Goal: Find specific page/section: Find specific page/section

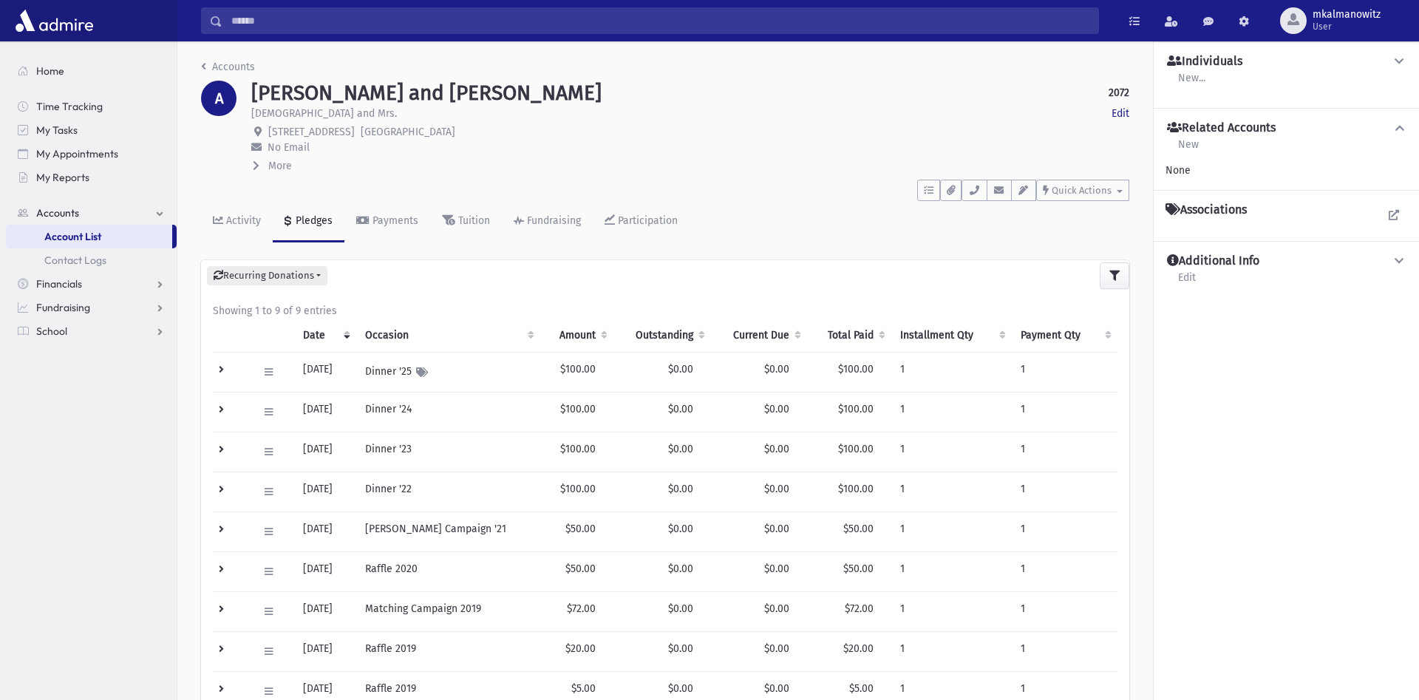
click at [362, 18] on input "Search" at bounding box center [660, 20] width 876 height 27
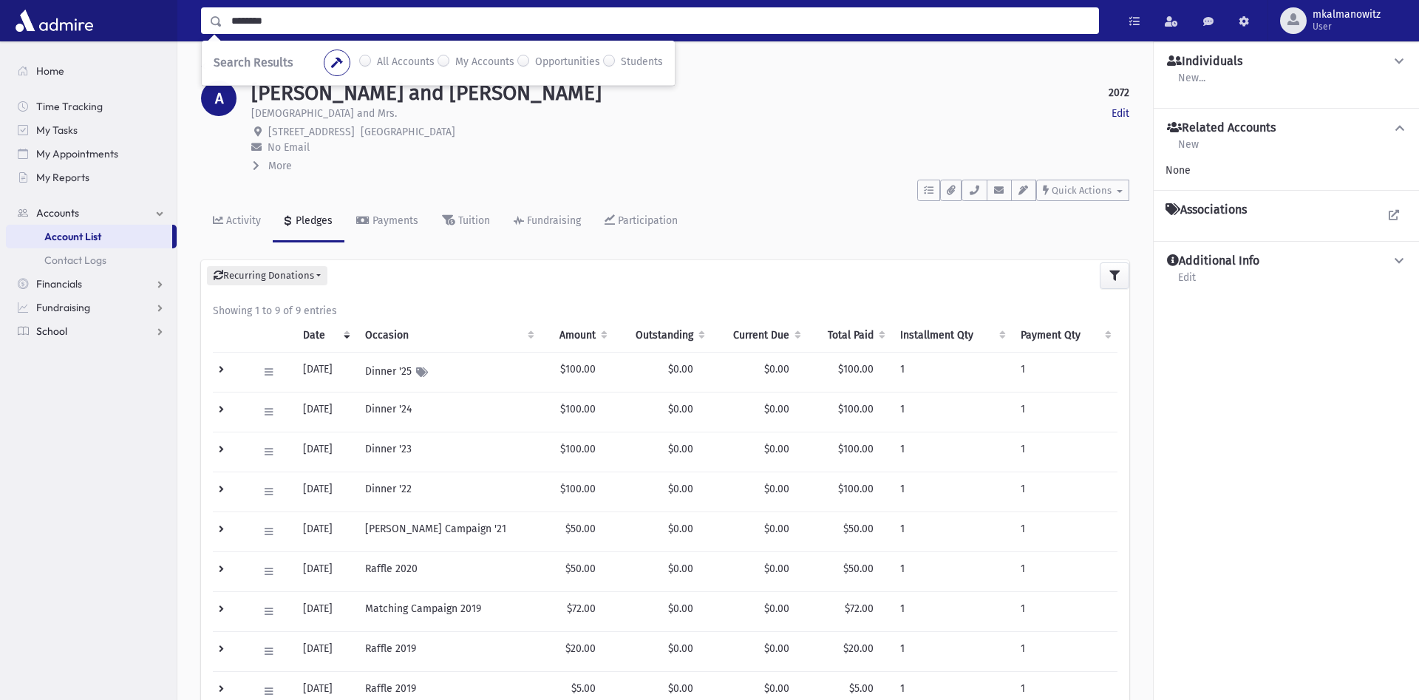
type input "*******"
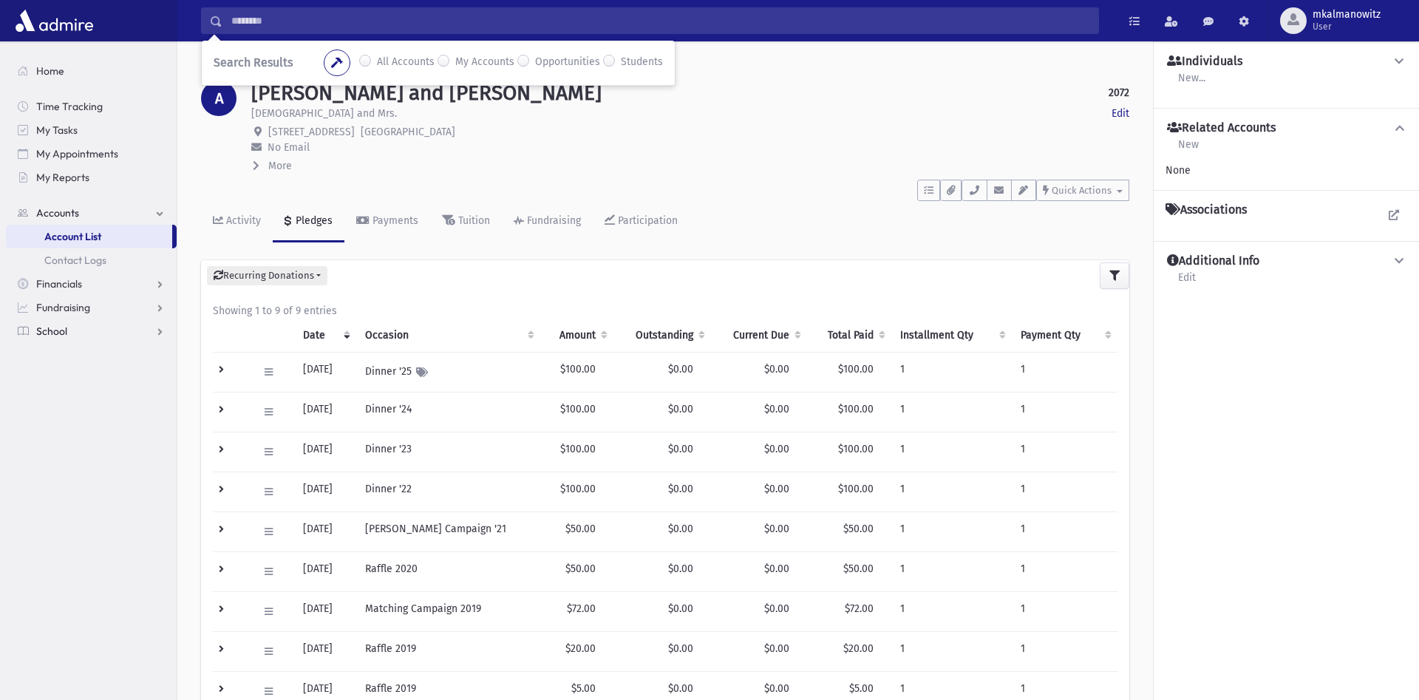
click at [58, 336] on span "School" at bounding box center [51, 330] width 31 height 13
click at [72, 307] on span "Students" at bounding box center [64, 307] width 41 height 13
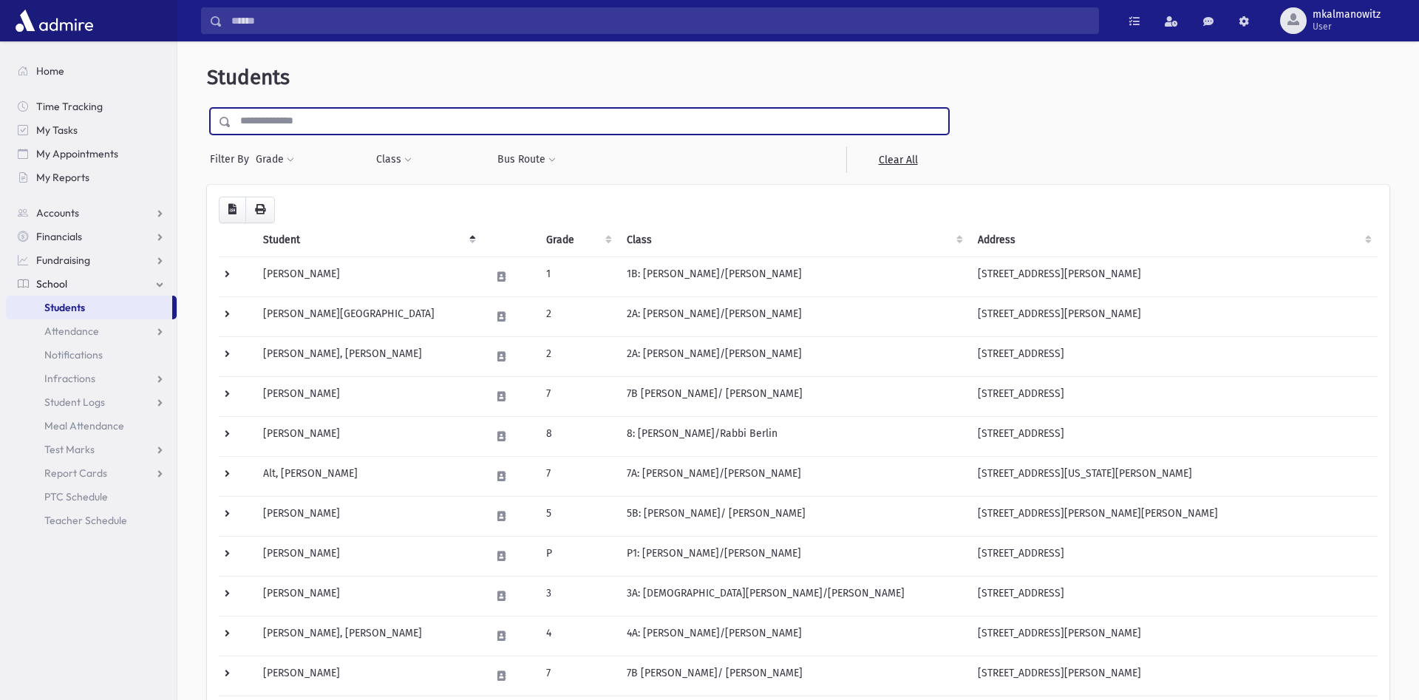
click at [330, 123] on input "text" at bounding box center [589, 121] width 717 height 27
type input "**********"
click at [207, 108] on input "submit" at bounding box center [227, 118] width 41 height 20
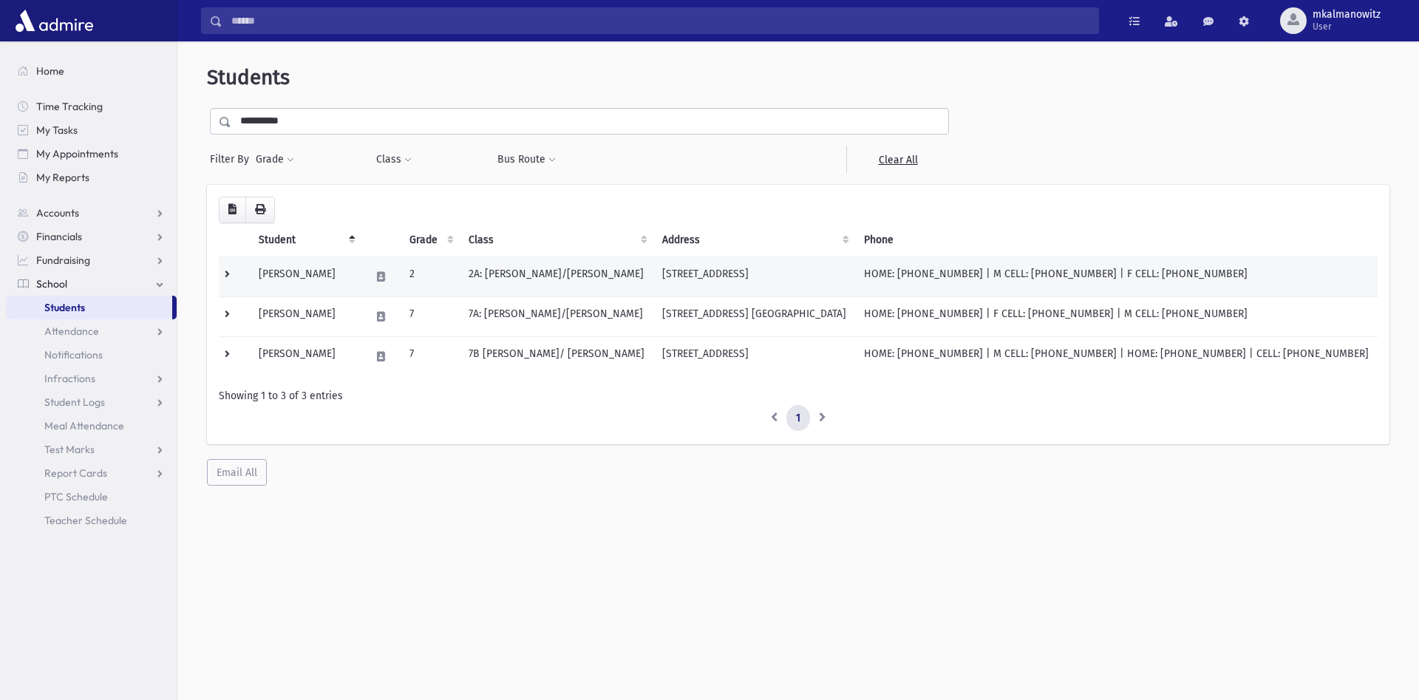
click at [222, 274] on td at bounding box center [234, 276] width 31 height 40
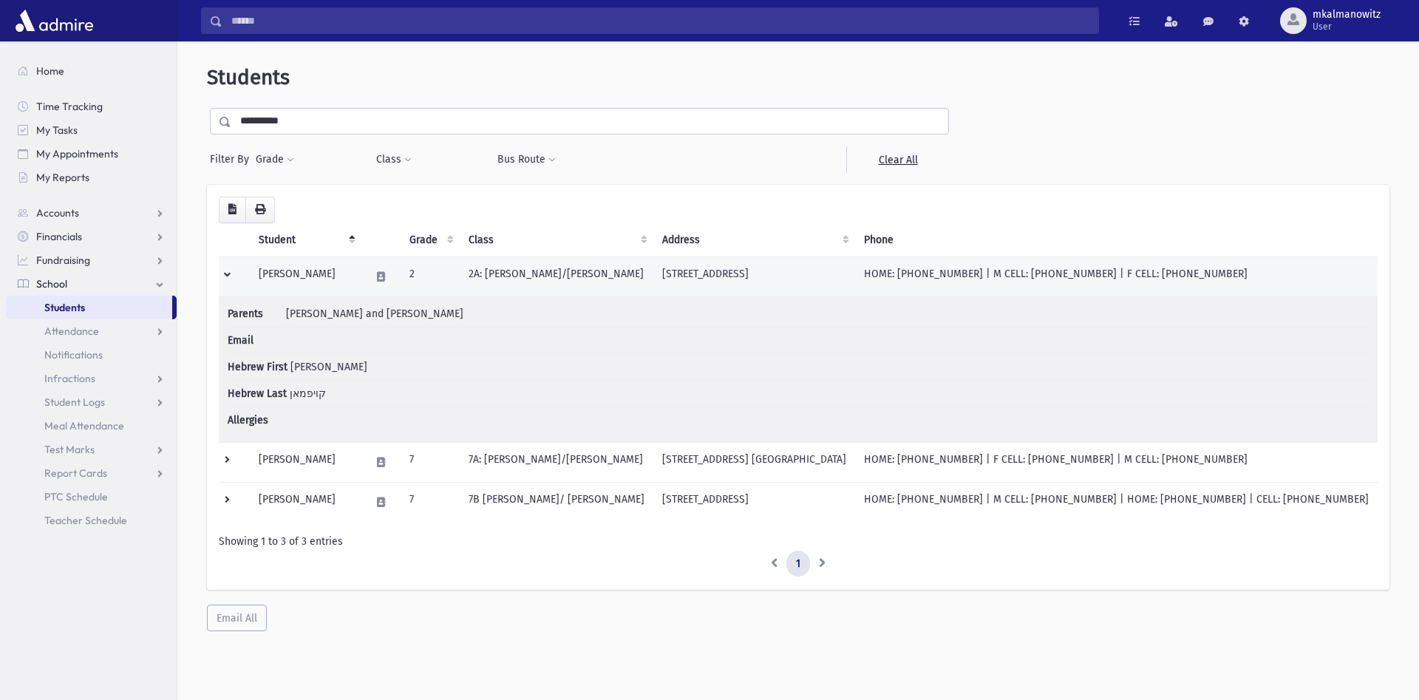
click at [227, 275] on td at bounding box center [234, 276] width 31 height 40
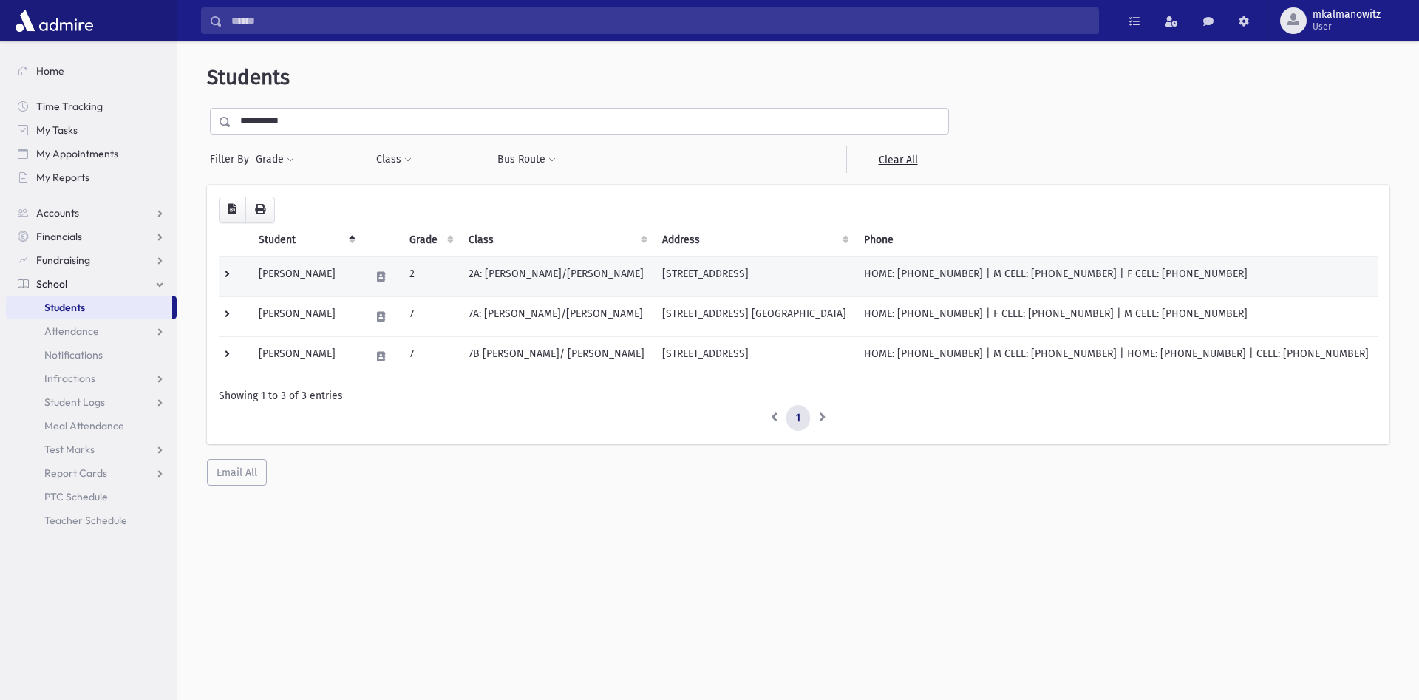
click at [283, 264] on td "[PERSON_NAME]" at bounding box center [306, 276] width 112 height 40
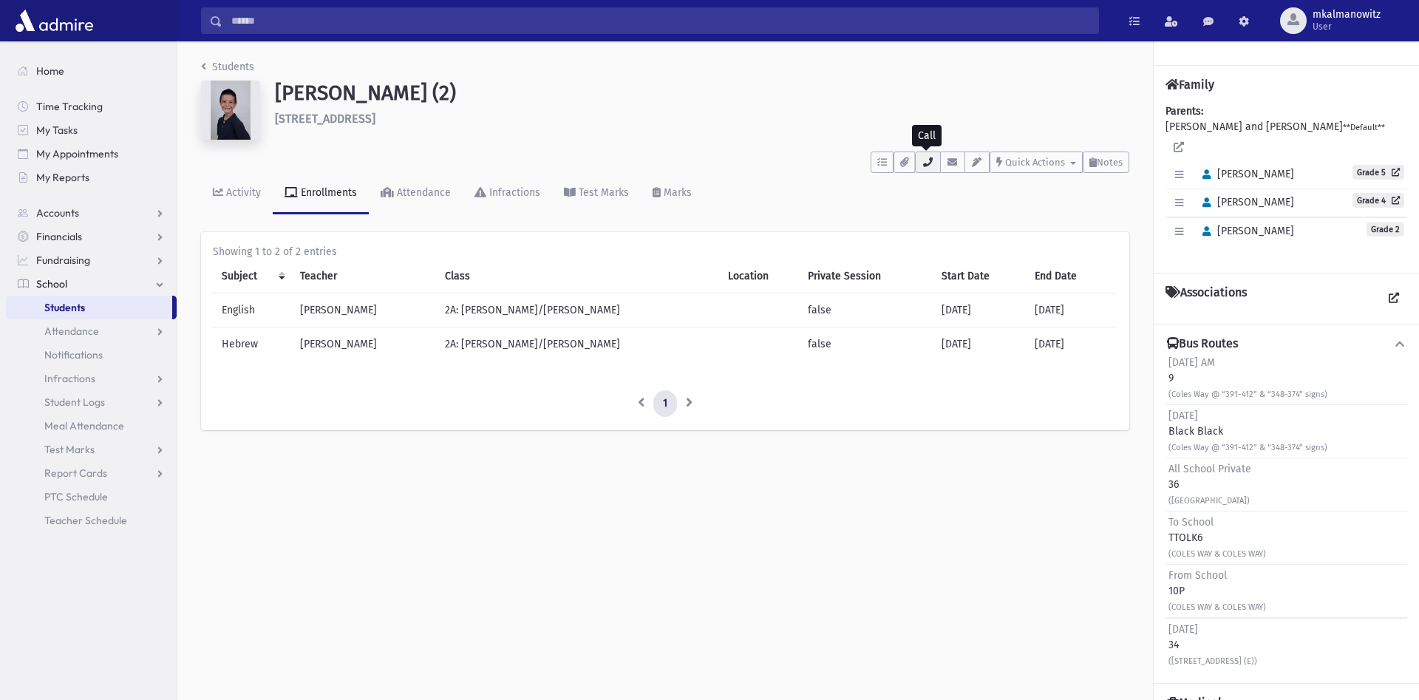
click at [927, 160] on icon "button" at bounding box center [928, 162] width 12 height 10
click at [783, 138] on div "Kaufman, Moshe (2) 398 Coles Way Lakewood" at bounding box center [702, 113] width 869 height 65
